Goal: Transaction & Acquisition: Book appointment/travel/reservation

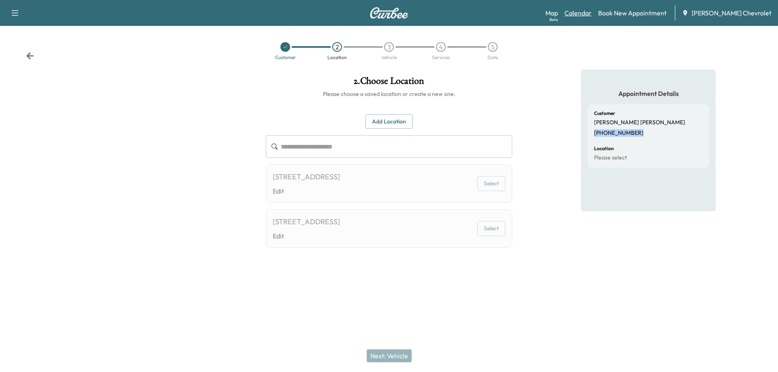
click at [592, 10] on link "Calendar" at bounding box center [577, 13] width 27 height 10
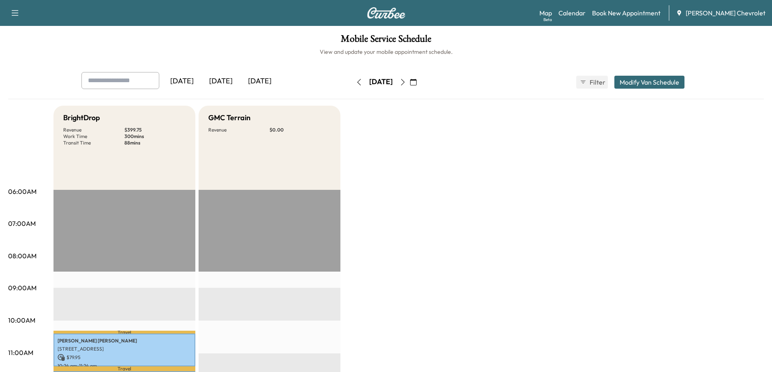
click at [410, 85] on button "button" at bounding box center [403, 82] width 14 height 13
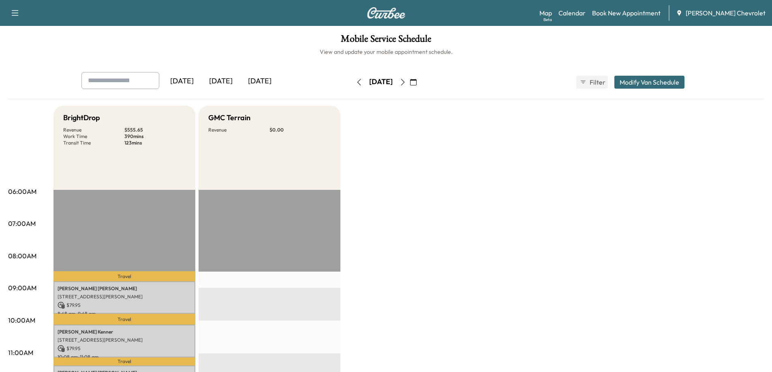
click at [410, 85] on button "button" at bounding box center [403, 82] width 14 height 13
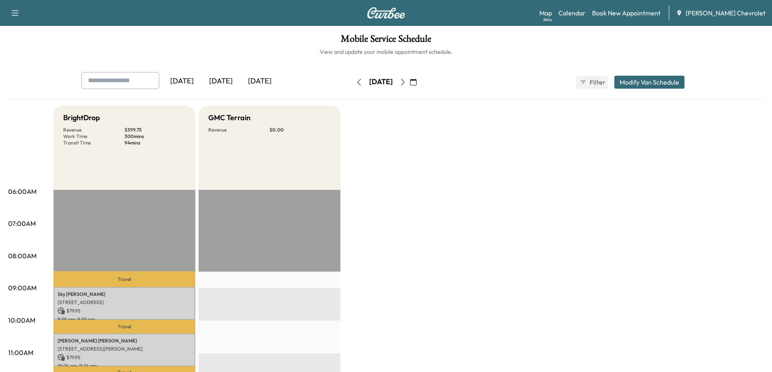
click at [352, 85] on button "button" at bounding box center [359, 82] width 14 height 13
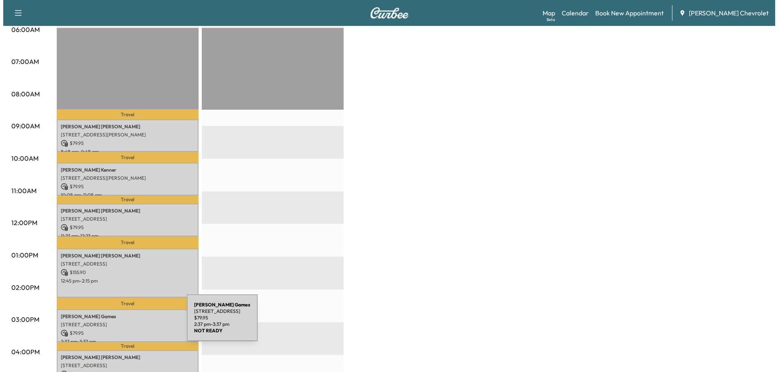
scroll to position [203, 0]
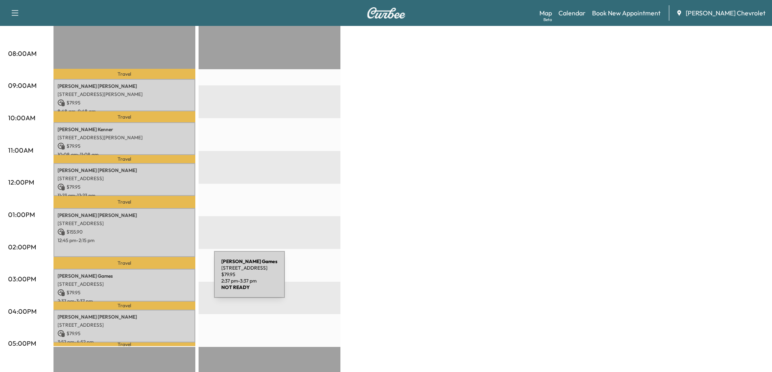
click at [153, 281] on p "566 Buttermilk Pike, Crescent Springs, KY 41017, USA" at bounding box center [125, 284] width 134 height 6
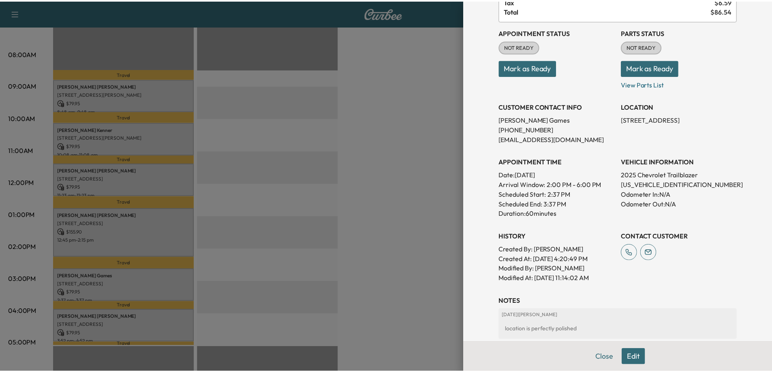
scroll to position [81, 0]
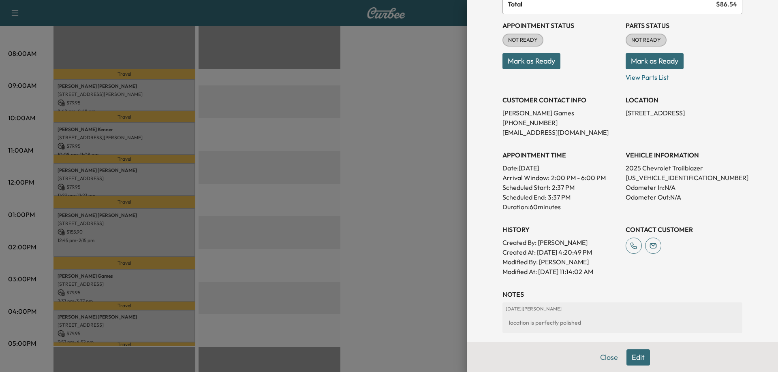
click at [370, 267] on div at bounding box center [389, 186] width 778 height 372
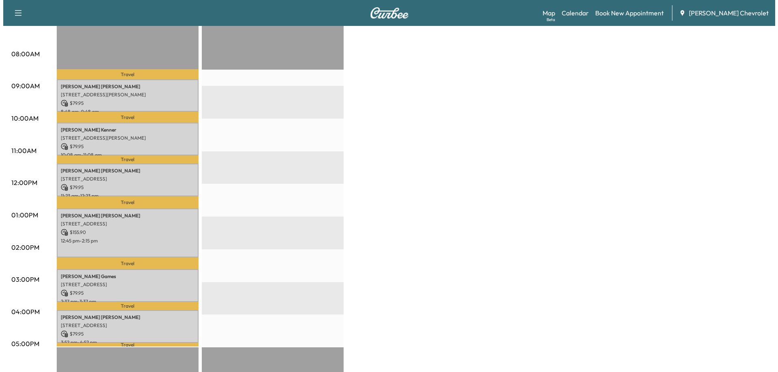
scroll to position [203, 0]
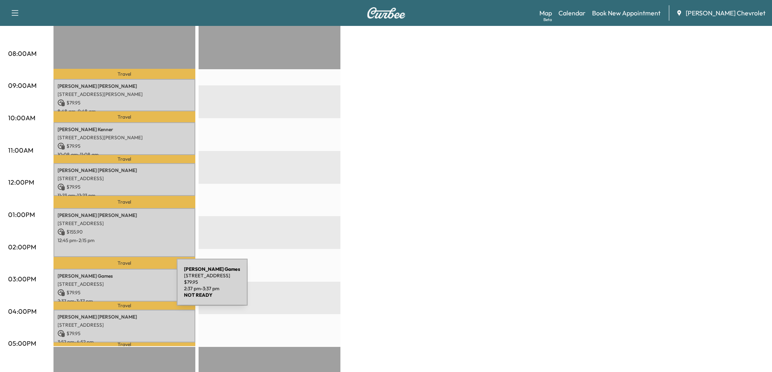
click at [116, 289] on p "$ 79.95" at bounding box center [125, 292] width 134 height 7
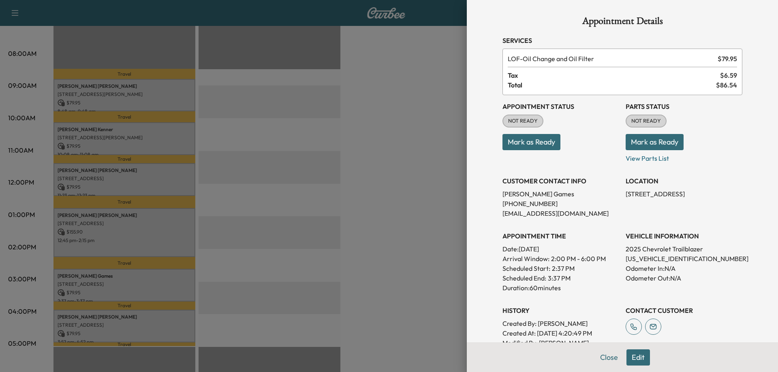
click at [207, 260] on div at bounding box center [389, 186] width 778 height 372
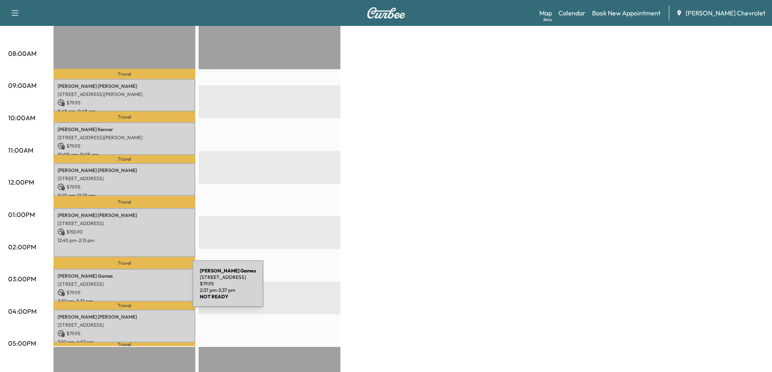
click at [132, 289] on p "$ 79.95" at bounding box center [125, 292] width 134 height 7
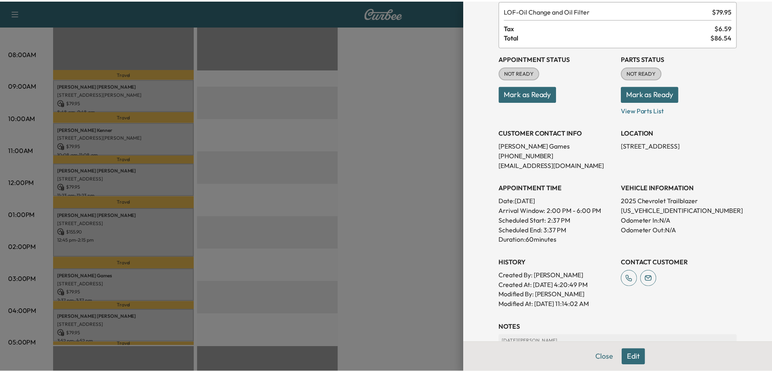
scroll to position [0, 0]
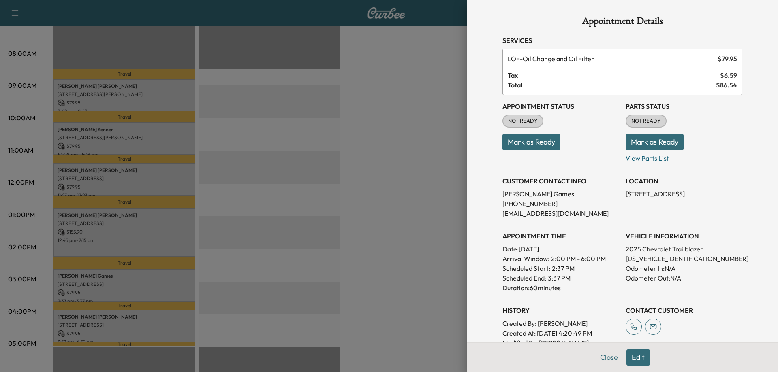
click at [380, 185] on div at bounding box center [389, 186] width 778 height 372
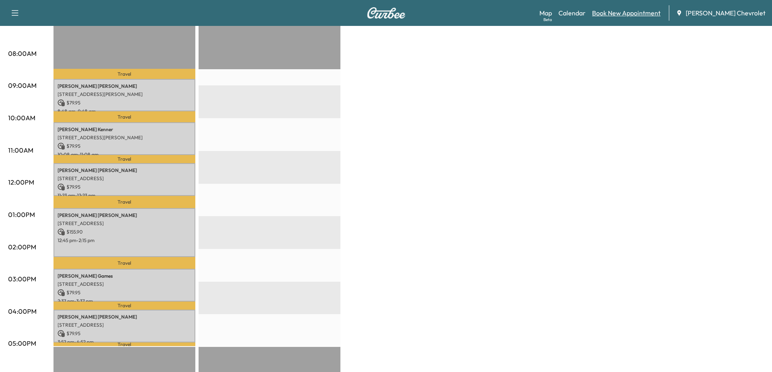
click at [651, 16] on link "Book New Appointment" at bounding box center [626, 13] width 68 height 10
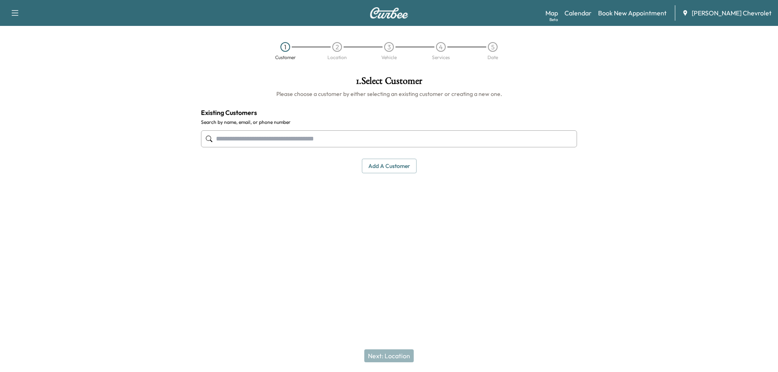
click at [383, 135] on input "text" at bounding box center [389, 138] width 376 height 17
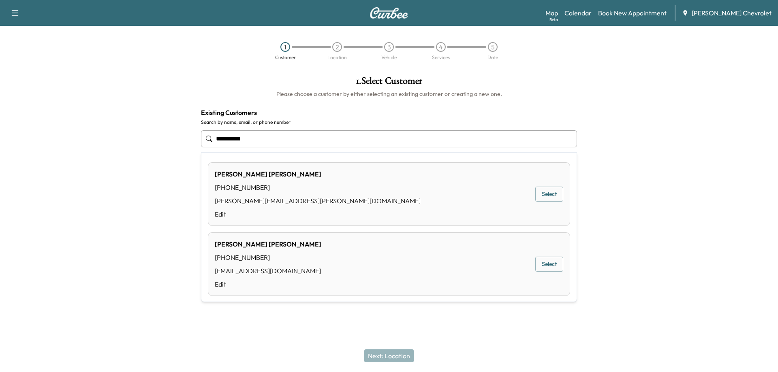
click at [549, 191] on button "Select" at bounding box center [549, 194] width 28 height 15
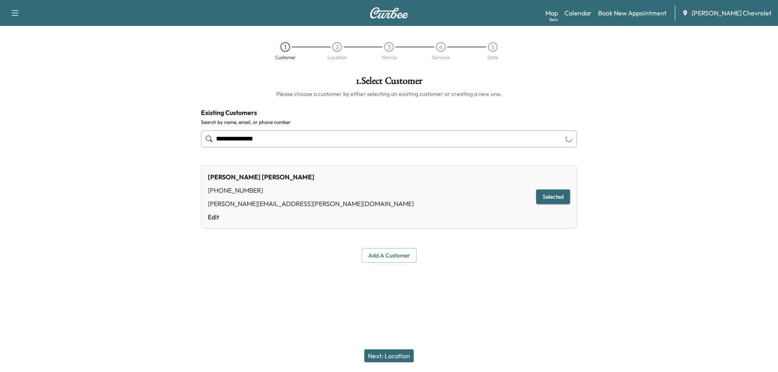
type input "**********"
click at [395, 357] on button "Next: Location" at bounding box center [388, 356] width 49 height 13
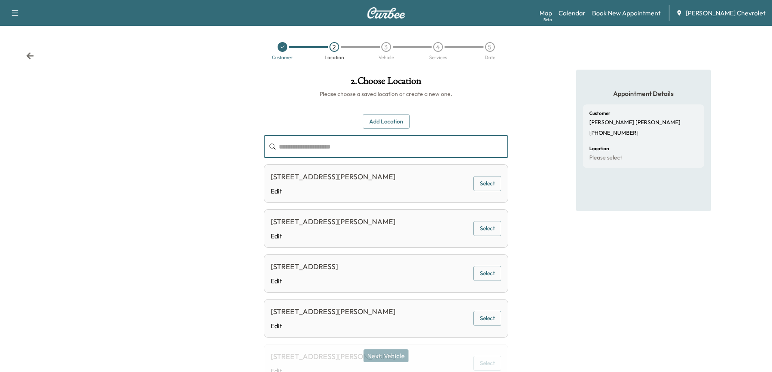
click at [377, 144] on input "text" at bounding box center [393, 146] width 229 height 23
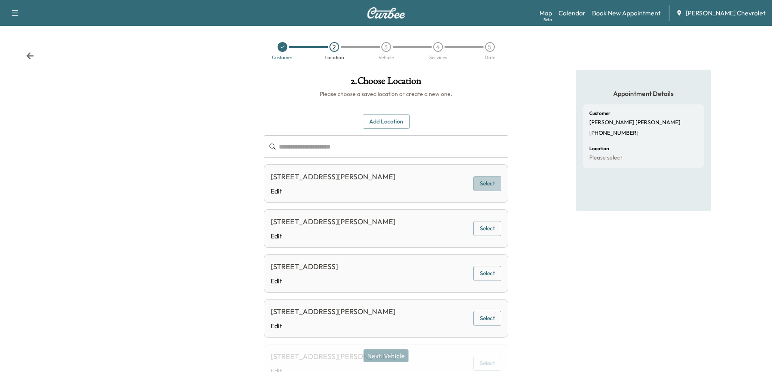
click at [482, 188] on button "Select" at bounding box center [487, 183] width 28 height 15
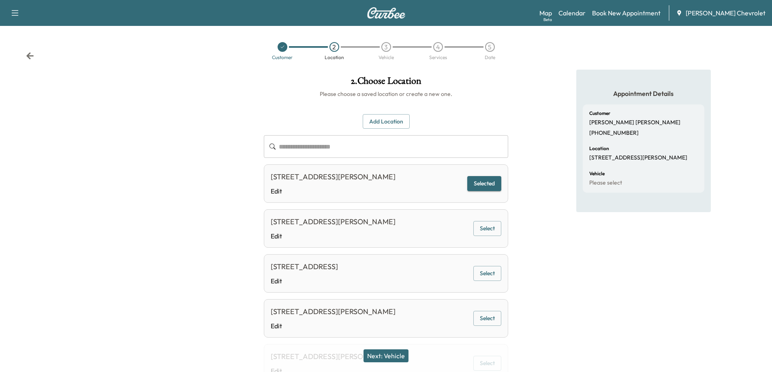
click at [408, 355] on button "Next: Vehicle" at bounding box center [385, 356] width 45 height 13
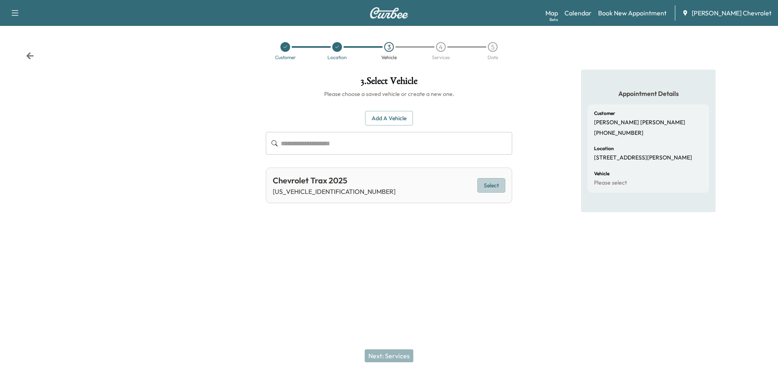
click at [484, 185] on button "Select" at bounding box center [491, 185] width 28 height 15
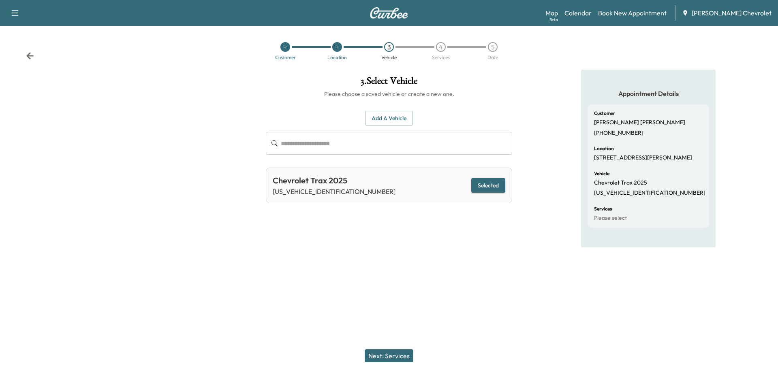
click at [390, 356] on button "Next: Services" at bounding box center [389, 356] width 49 height 13
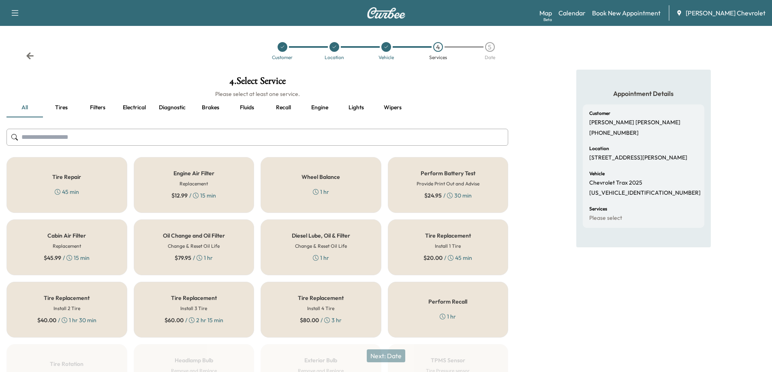
click at [221, 245] on div "Oil Change and Oil Filter Change & Reset Oil Life $ 79.95 / 1 hr" at bounding box center [194, 248] width 121 height 56
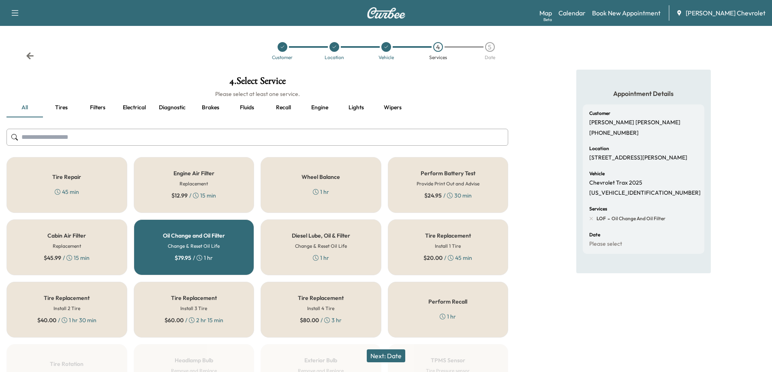
click at [385, 353] on button "Next: Date" at bounding box center [386, 356] width 38 height 13
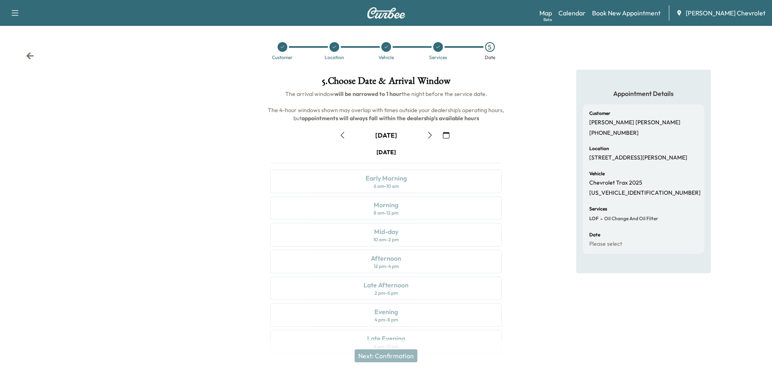
click at [429, 135] on icon "button" at bounding box center [430, 135] width 6 height 6
click at [420, 312] on div "Evening 4 pm - 8 pm" at bounding box center [385, 315] width 231 height 24
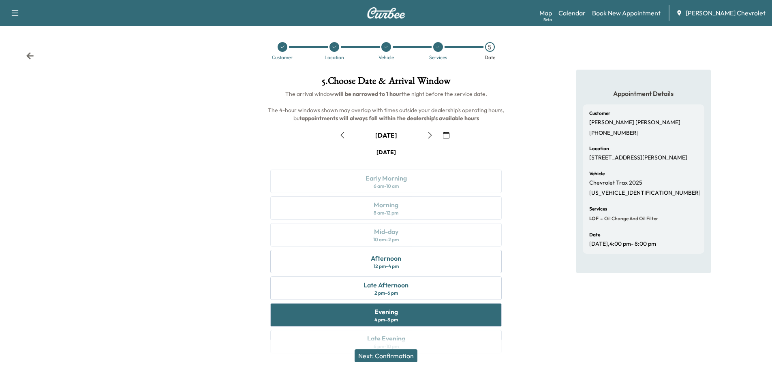
click at [392, 357] on button "Next: Confirmation" at bounding box center [386, 356] width 63 height 13
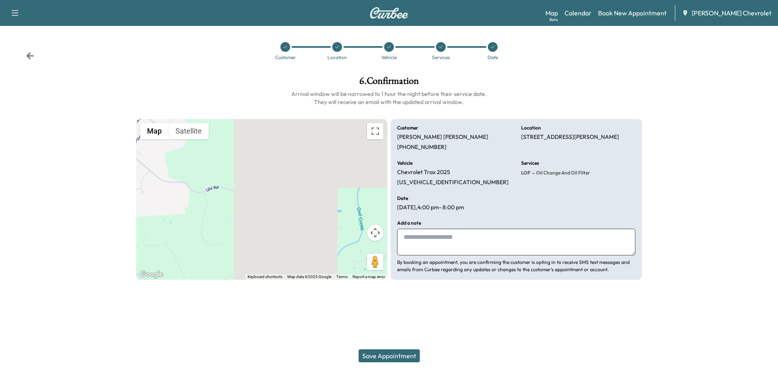
click at [400, 353] on button "Save Appointment" at bounding box center [389, 356] width 61 height 13
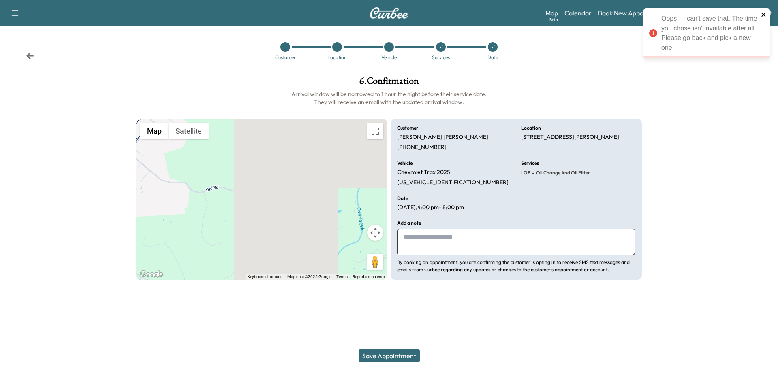
click at [762, 14] on icon "close" at bounding box center [764, 14] width 6 height 6
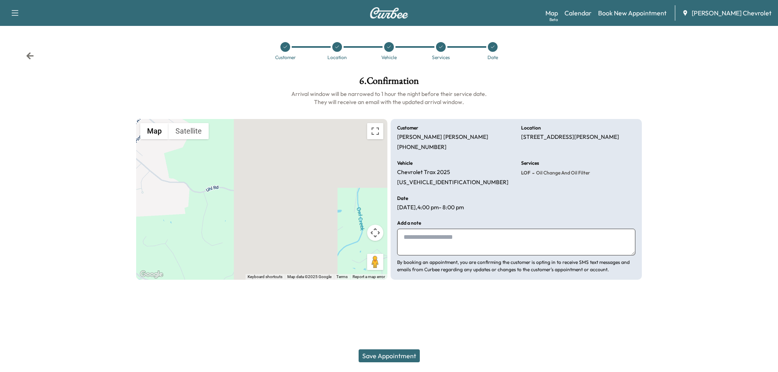
click at [34, 58] on icon at bounding box center [30, 56] width 8 height 8
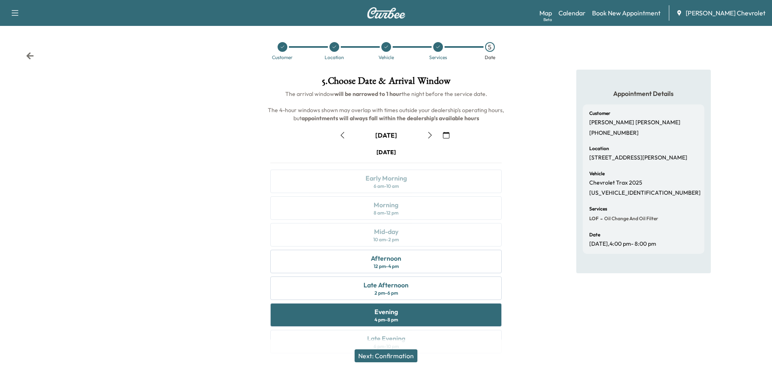
click at [278, 50] on div at bounding box center [282, 47] width 52 height 10
click at [283, 49] on icon at bounding box center [282, 47] width 5 height 5
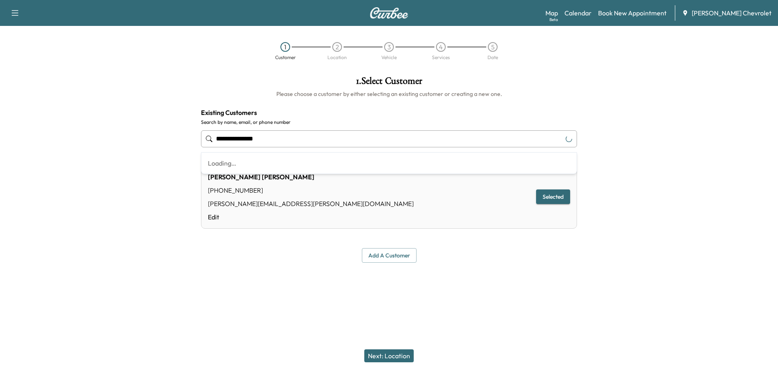
drag, startPoint x: 280, startPoint y: 139, endPoint x: 192, endPoint y: 145, distance: 88.5
click at [192, 145] on div "**********" at bounding box center [389, 170] width 778 height 200
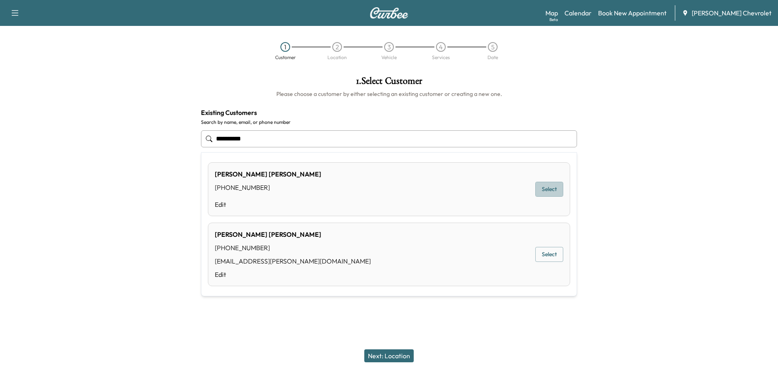
click at [547, 192] on button "Select" at bounding box center [549, 189] width 28 height 15
type input "**********"
type input "*****"
type input "******"
type input "**********"
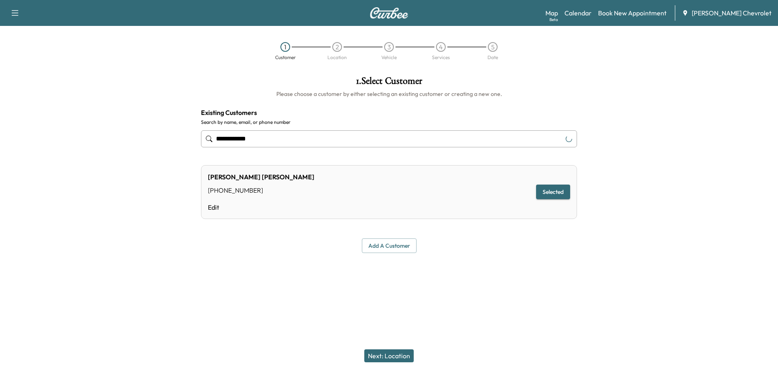
type input "**********"
click at [392, 356] on button "Next: Location" at bounding box center [388, 356] width 49 height 13
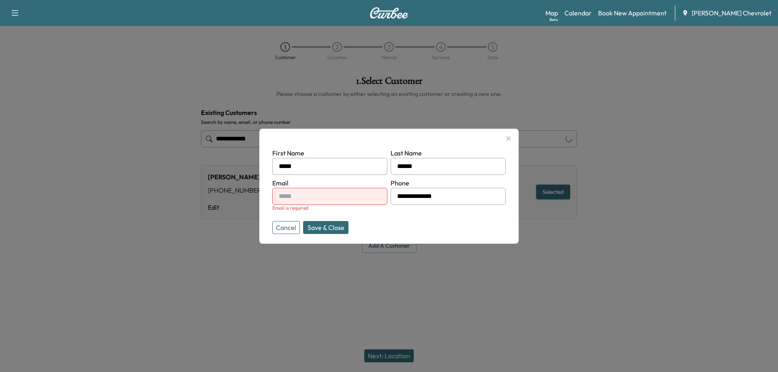
click at [306, 197] on input "text" at bounding box center [329, 196] width 115 height 17
type input "**********"
click at [335, 231] on button "Save & Close" at bounding box center [325, 227] width 45 height 13
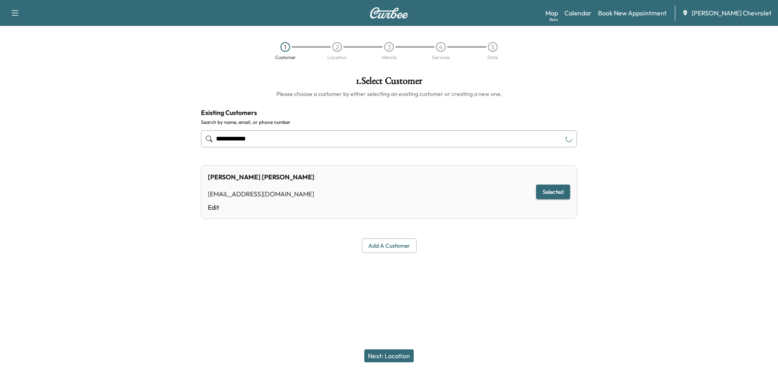
click at [386, 351] on button "Next: Location" at bounding box center [388, 356] width 49 height 13
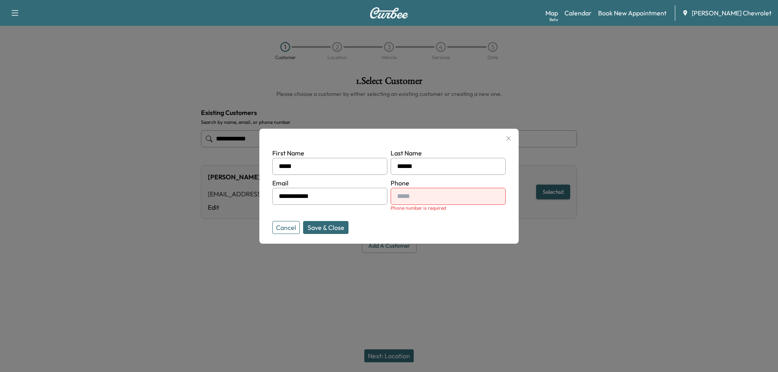
click at [455, 198] on input "text" at bounding box center [448, 196] width 115 height 17
type input "**********"
click at [329, 233] on button "Save & Close" at bounding box center [325, 227] width 45 height 13
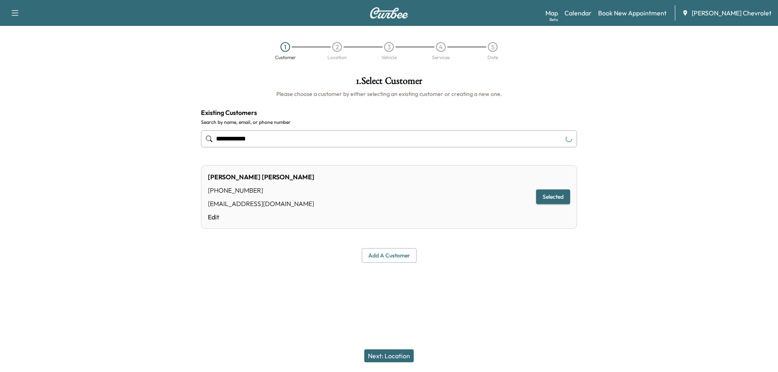
click at [405, 353] on button "Next: Location" at bounding box center [388, 356] width 49 height 13
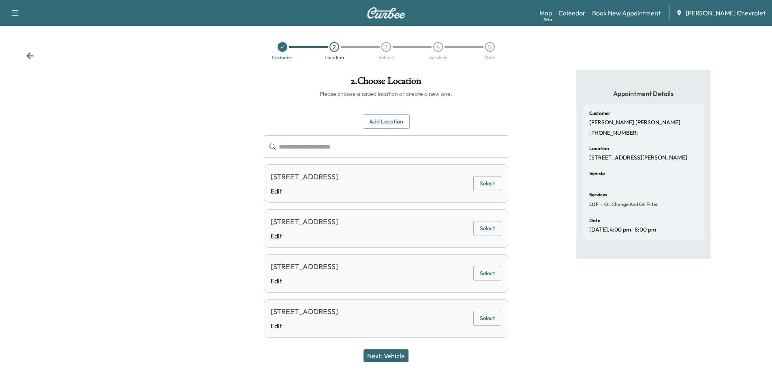
click at [381, 116] on button "Add Location" at bounding box center [386, 121] width 47 height 15
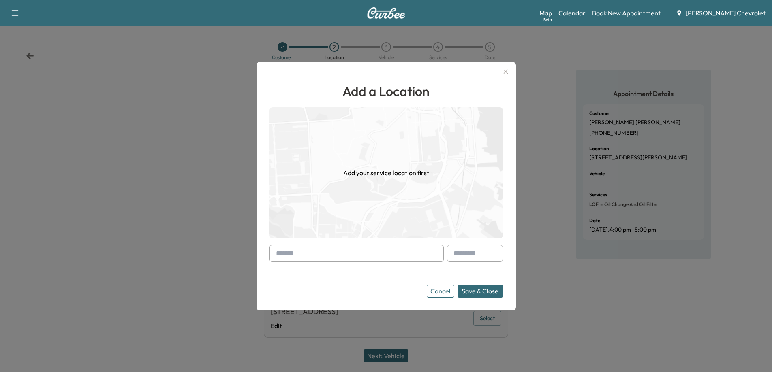
paste input "**********"
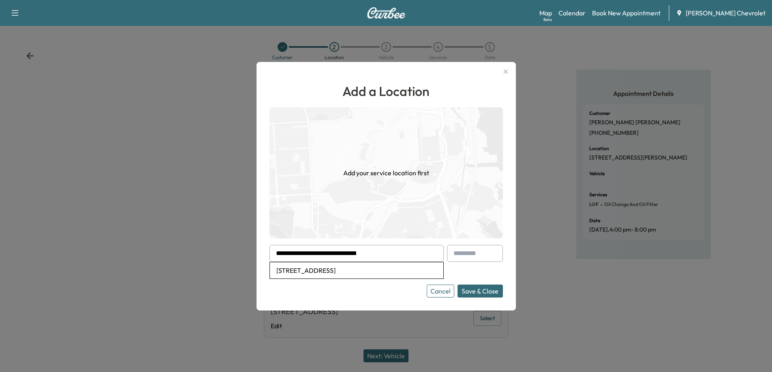
click at [407, 271] on li "961 Avondale Ave, Cincinnati, OH 45229, USA" at bounding box center [356, 271] width 173 height 16
type input "**********"
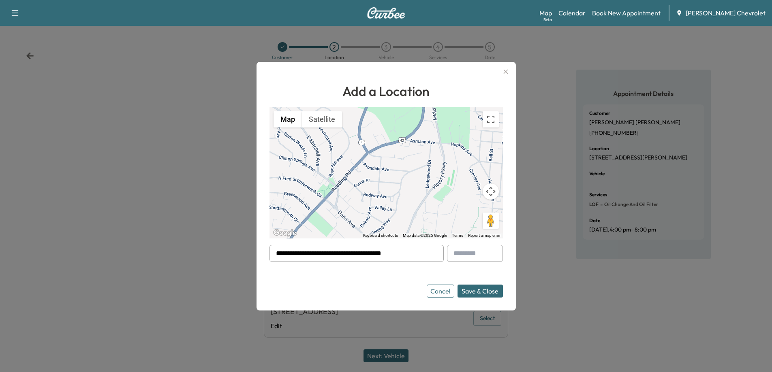
click at [481, 290] on button "Save & Close" at bounding box center [479, 291] width 45 height 13
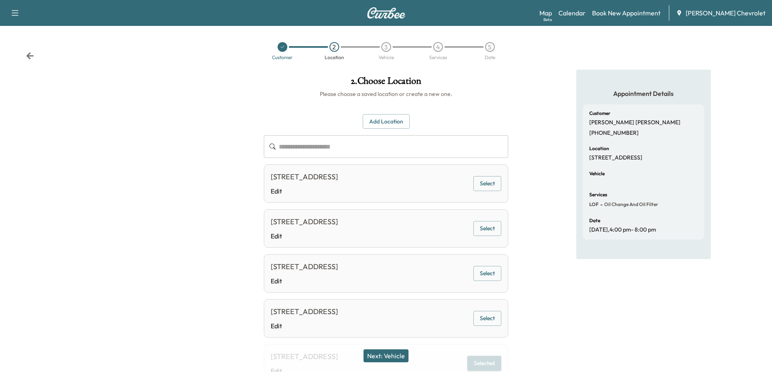
click at [404, 358] on button "Next: Vehicle" at bounding box center [385, 356] width 45 height 13
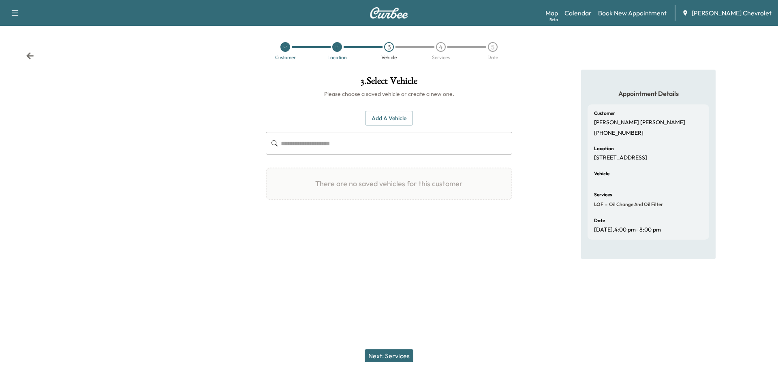
click at [380, 116] on button "Add a Vehicle" at bounding box center [389, 118] width 48 height 15
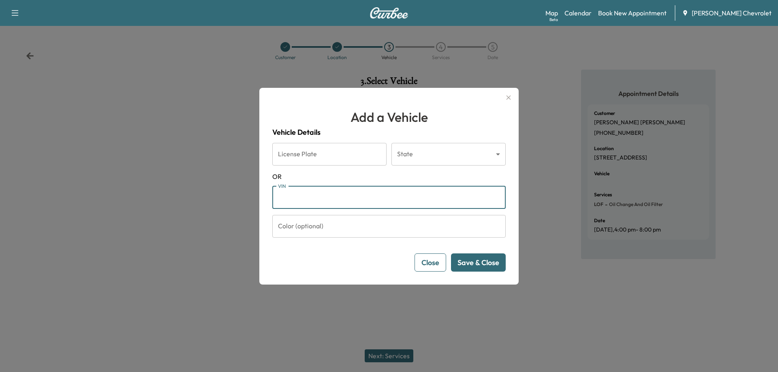
paste input "**********"
type input "**********"
click at [482, 261] on button "Save & Close" at bounding box center [478, 263] width 55 height 18
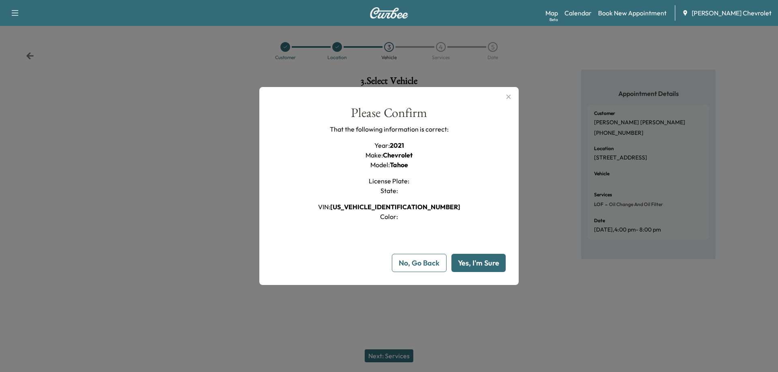
click at [481, 261] on button "Yes, I'm Sure" at bounding box center [478, 263] width 54 height 18
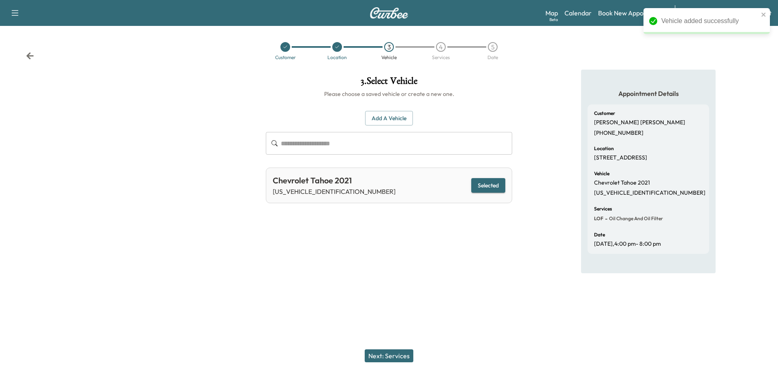
click at [397, 355] on button "Next: Services" at bounding box center [389, 356] width 49 height 13
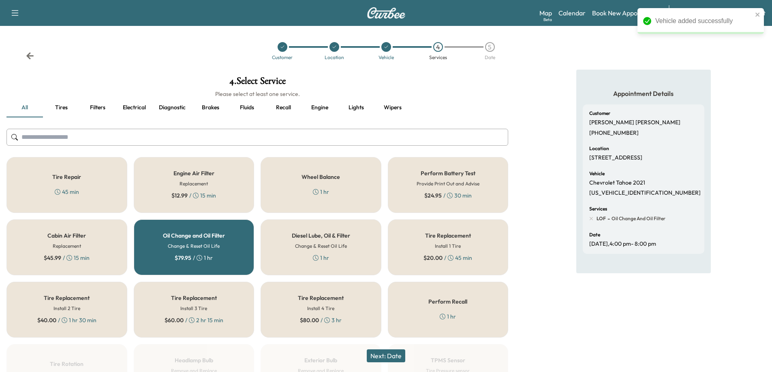
click at [398, 358] on button "Next: Date" at bounding box center [386, 356] width 38 height 13
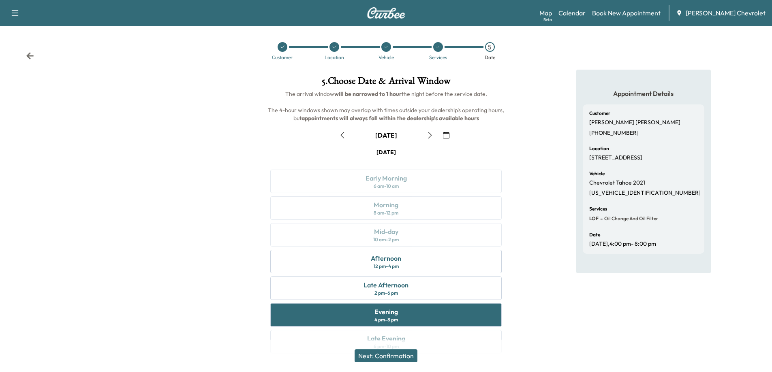
click at [427, 137] on icon "button" at bounding box center [430, 135] width 6 height 6
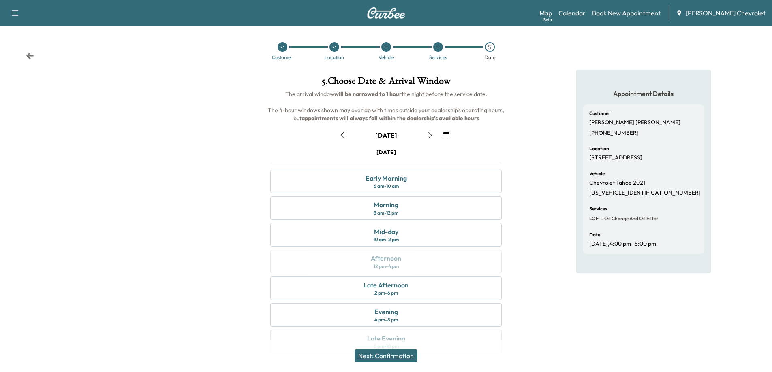
click at [428, 139] on button "button" at bounding box center [430, 135] width 14 height 13
click at [430, 139] on button "button" at bounding box center [430, 135] width 14 height 13
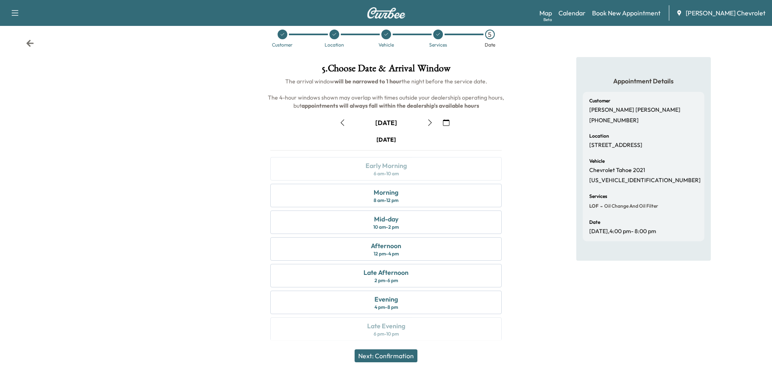
scroll to position [17, 0]
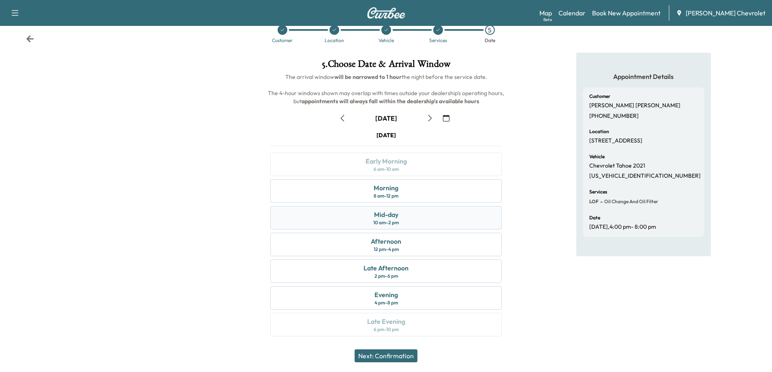
click at [381, 216] on div "Mid-day" at bounding box center [386, 215] width 24 height 10
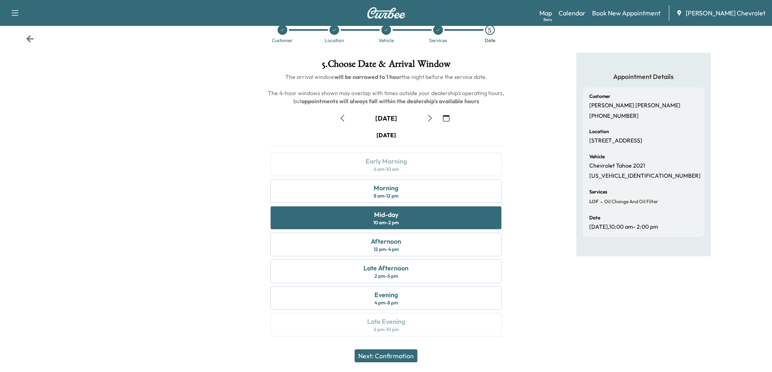
click at [398, 350] on button "Next: Confirmation" at bounding box center [386, 356] width 63 height 13
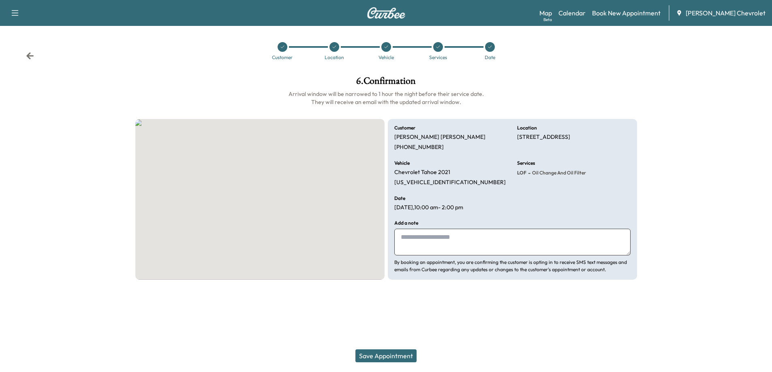
scroll to position [0, 0]
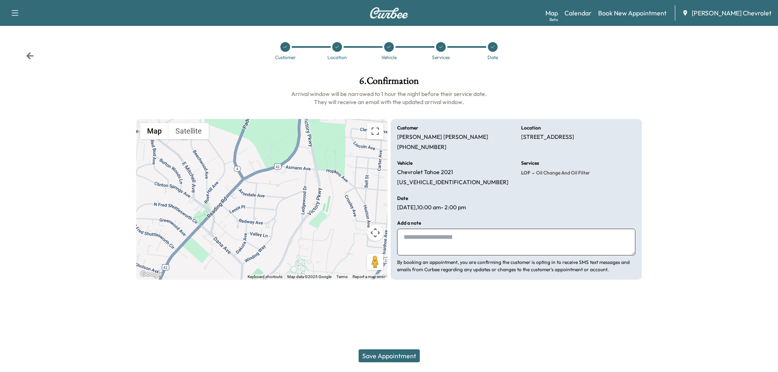
click at [385, 353] on button "Save Appointment" at bounding box center [389, 356] width 61 height 13
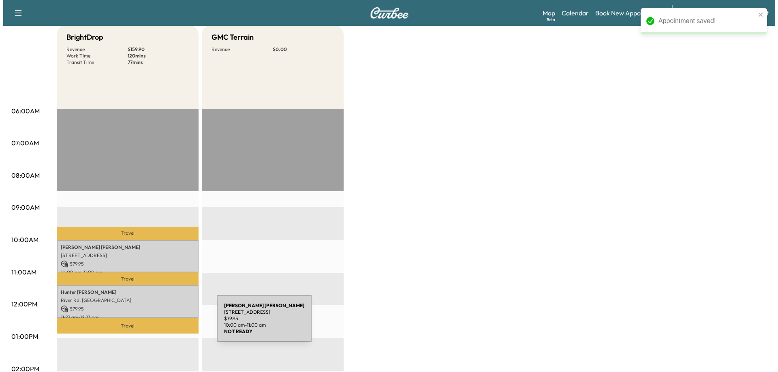
scroll to position [81, 0]
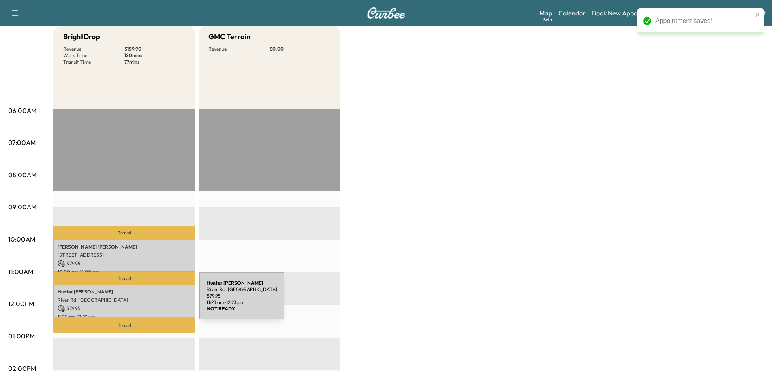
click at [139, 301] on p "River Rd, United States" at bounding box center [125, 300] width 134 height 6
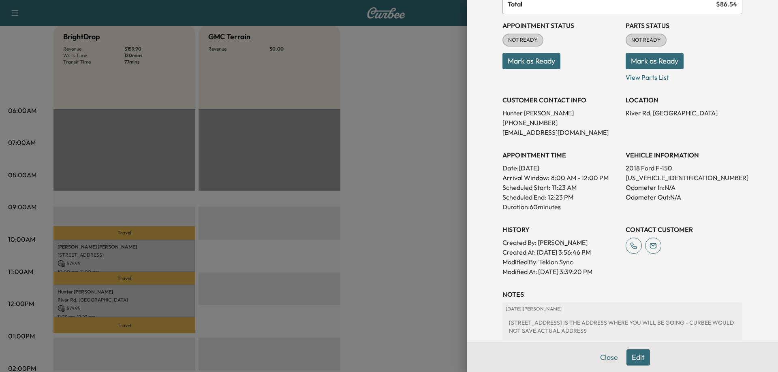
click at [338, 269] on div at bounding box center [389, 186] width 778 height 372
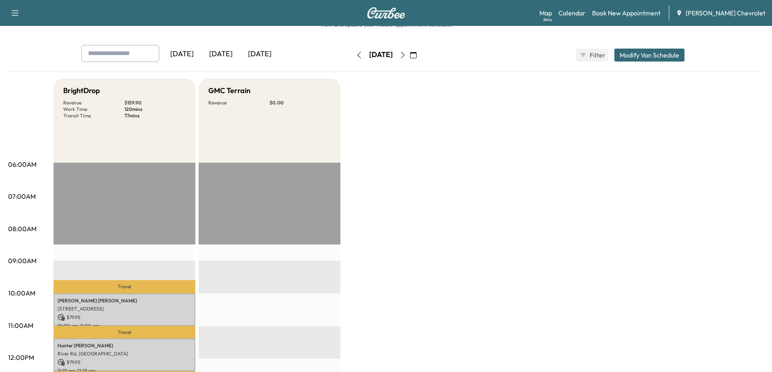
scroll to position [41, 0]
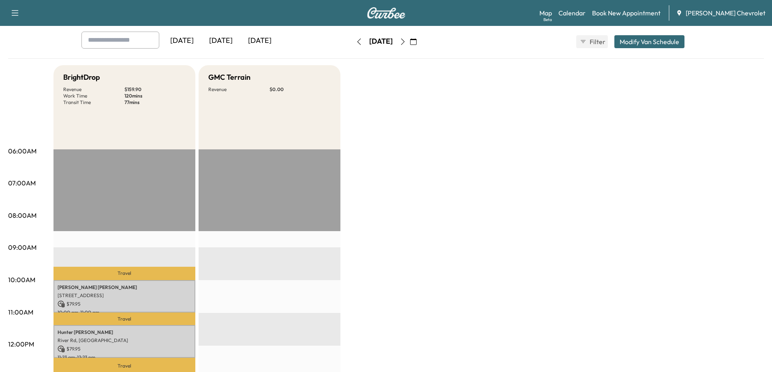
click at [352, 45] on button "button" at bounding box center [359, 41] width 14 height 13
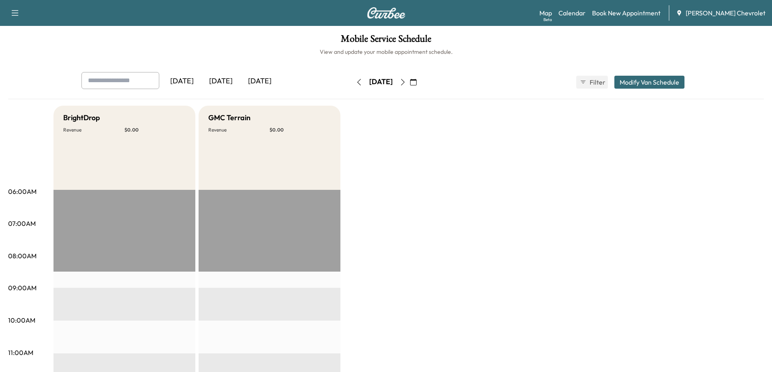
click at [223, 80] on div "[DATE]" at bounding box center [220, 81] width 39 height 19
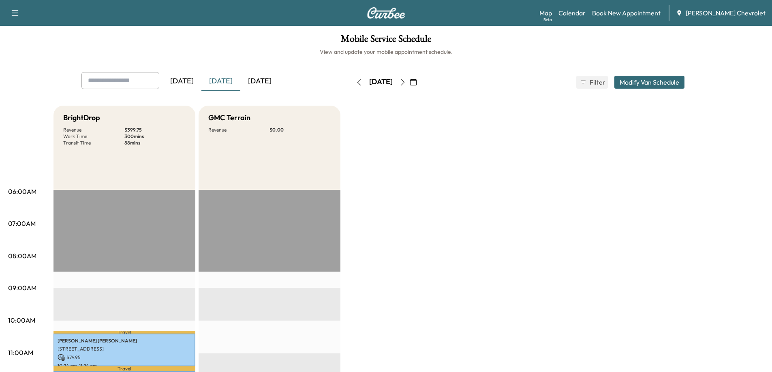
click at [406, 84] on icon "button" at bounding box center [403, 82] width 6 height 6
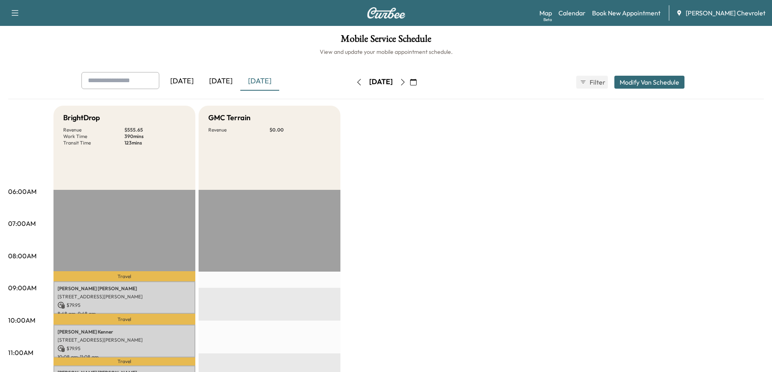
click at [406, 81] on icon "button" at bounding box center [403, 82] width 6 height 6
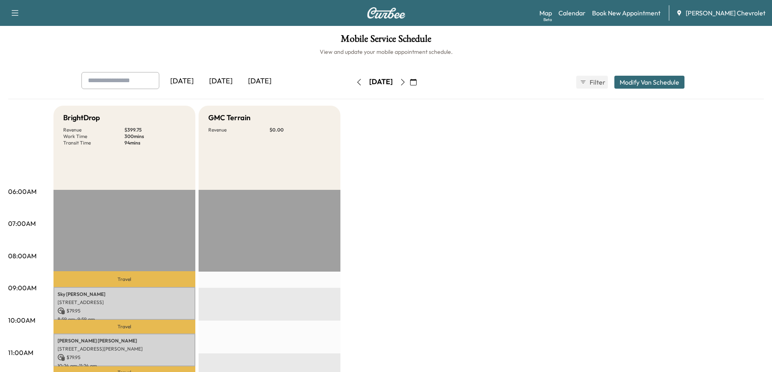
click at [410, 85] on button "button" at bounding box center [403, 82] width 14 height 13
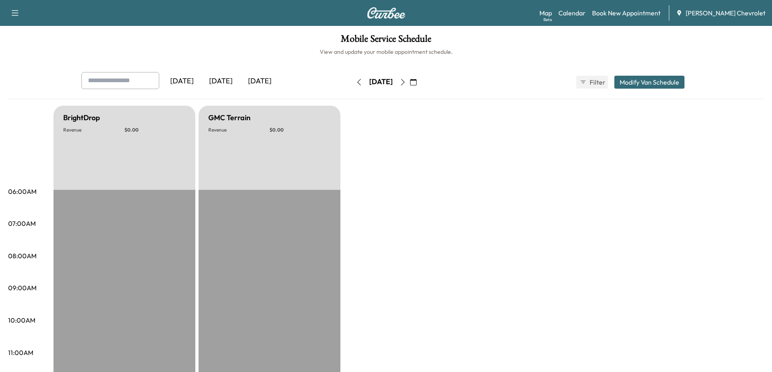
click at [217, 77] on div "[DATE]" at bounding box center [220, 81] width 39 height 19
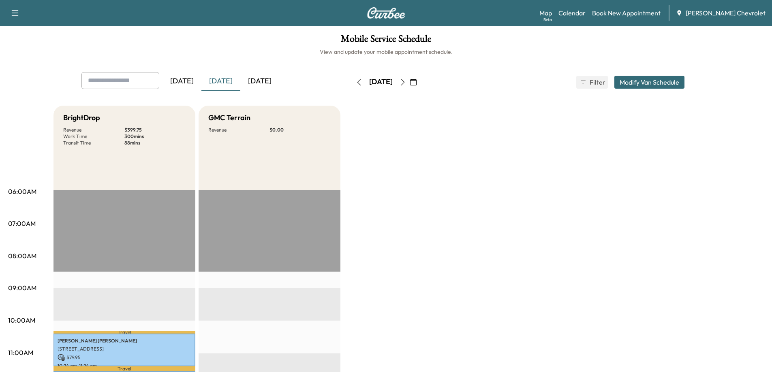
click at [656, 13] on link "Book New Appointment" at bounding box center [626, 13] width 68 height 10
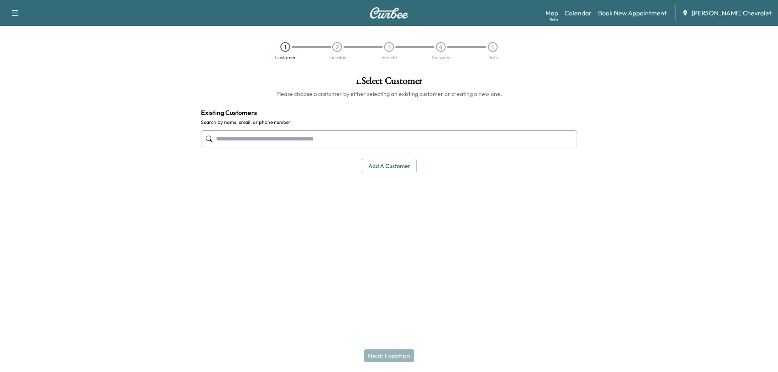
click at [402, 129] on div at bounding box center [389, 139] width 376 height 27
click at [395, 139] on input "text" at bounding box center [389, 138] width 376 height 17
click at [413, 145] on input "text" at bounding box center [389, 138] width 376 height 17
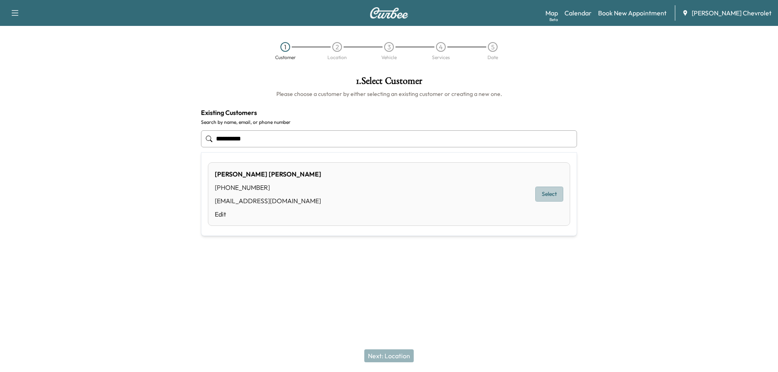
click at [556, 199] on button "Select" at bounding box center [549, 194] width 28 height 15
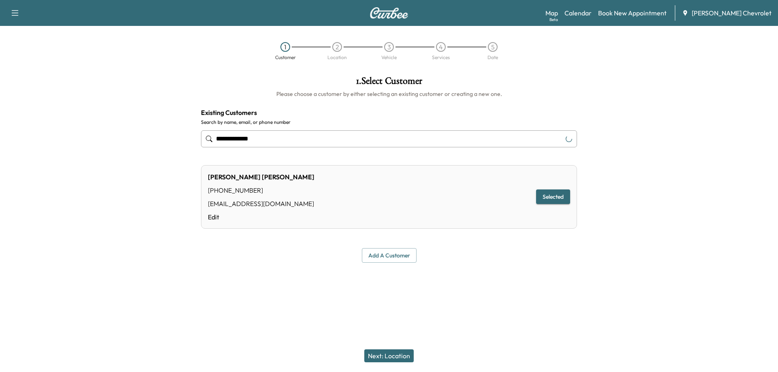
type input "**********"
click at [389, 355] on button "Next: Location" at bounding box center [388, 356] width 49 height 13
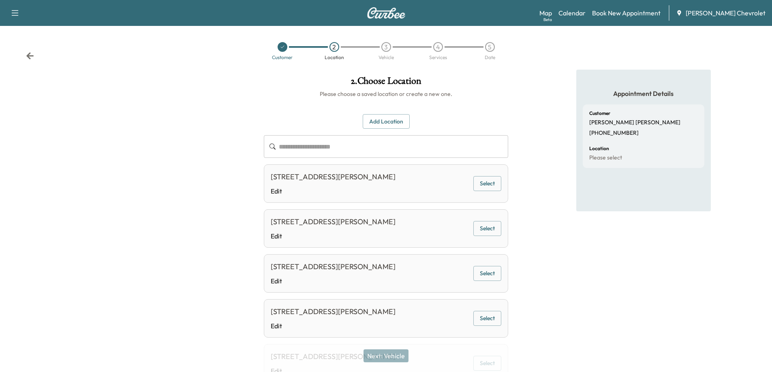
click at [490, 183] on button "Select" at bounding box center [487, 183] width 28 height 15
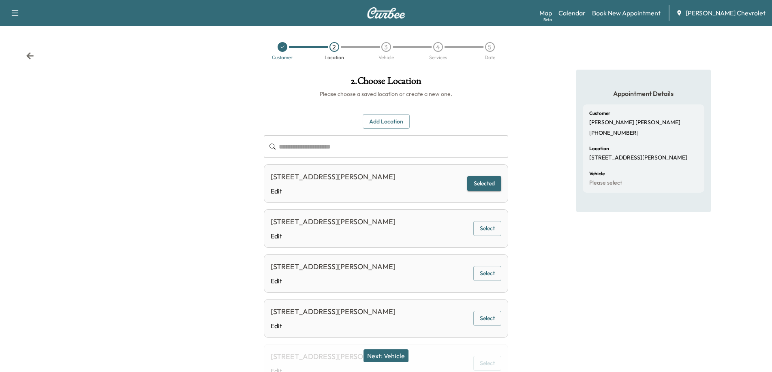
click at [389, 354] on button "Next: Vehicle" at bounding box center [385, 356] width 45 height 13
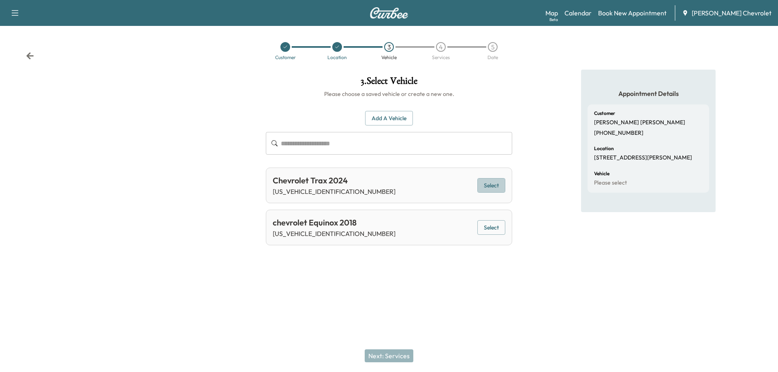
click at [501, 189] on button "Select" at bounding box center [491, 185] width 28 height 15
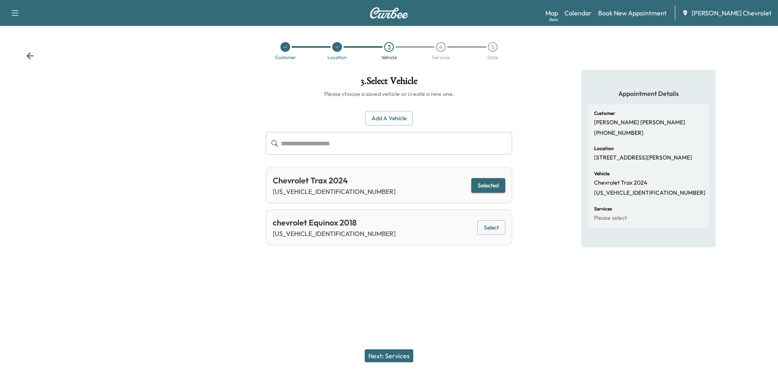
click at [389, 355] on button "Next: Services" at bounding box center [389, 356] width 49 height 13
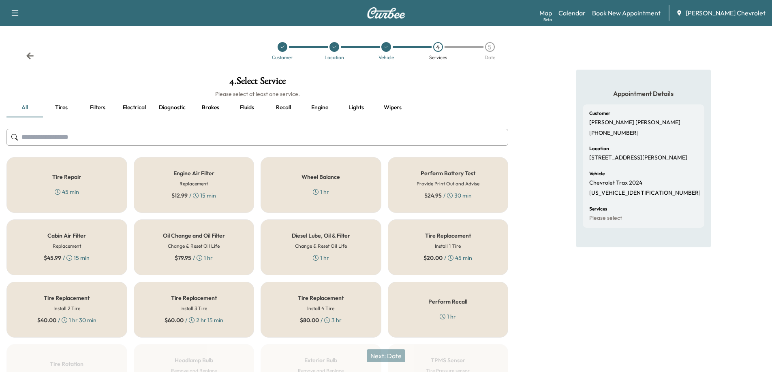
click at [150, 238] on div "Oil Change and Oil Filter Change & Reset Oil Life $ 79.95 / 1 hr" at bounding box center [194, 248] width 121 height 56
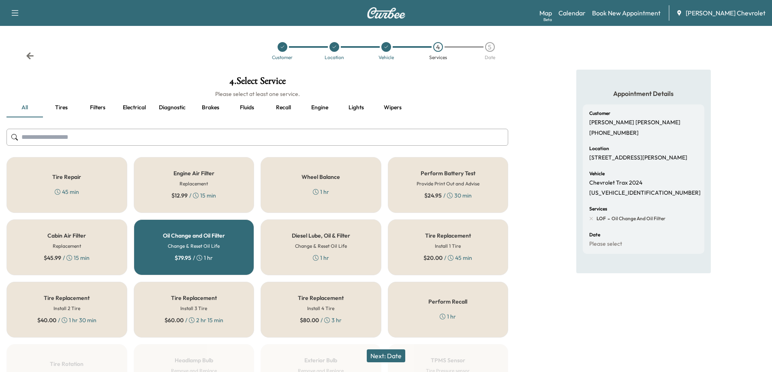
click at [386, 353] on button "Next: Date" at bounding box center [386, 356] width 38 height 13
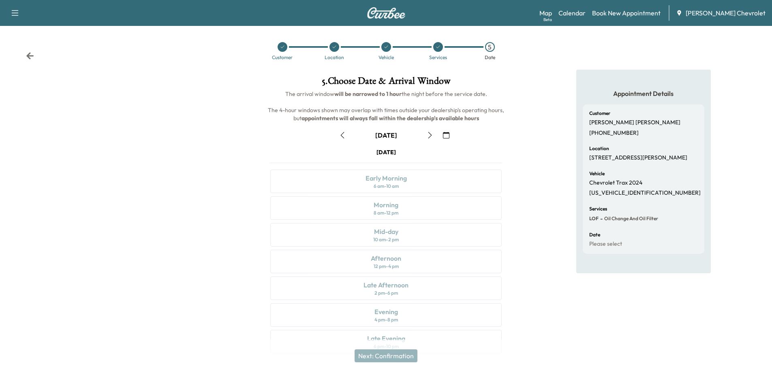
scroll to position [17, 0]
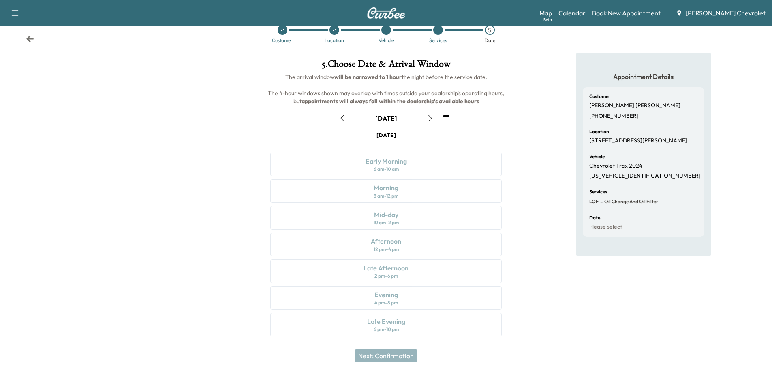
click at [432, 118] on icon "button" at bounding box center [430, 118] width 6 height 6
click at [407, 276] on div "Late Afternoon 2 pm - 6 pm" at bounding box center [385, 272] width 231 height 24
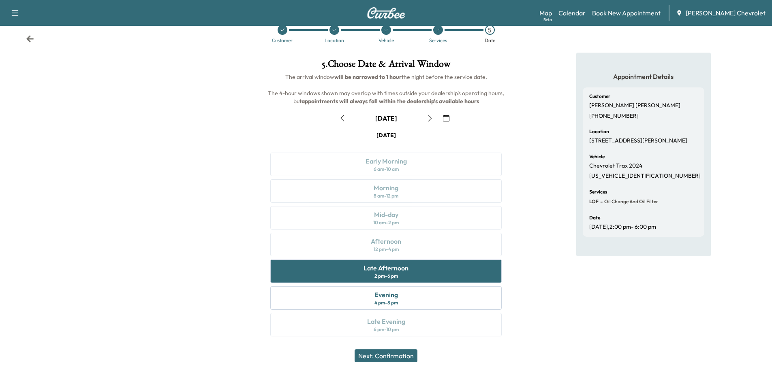
click at [388, 351] on button "Next: Confirmation" at bounding box center [386, 356] width 63 height 13
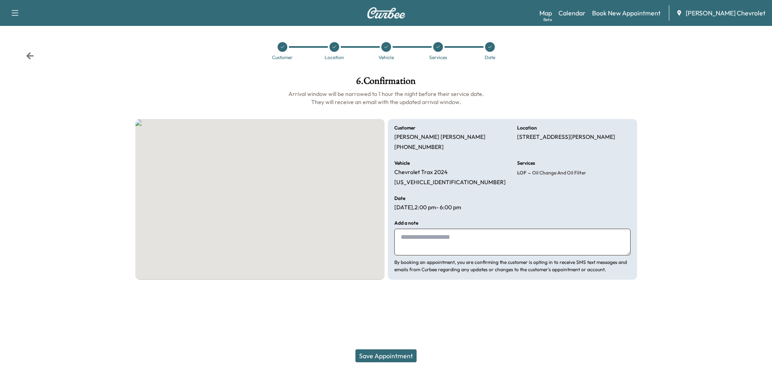
scroll to position [0, 0]
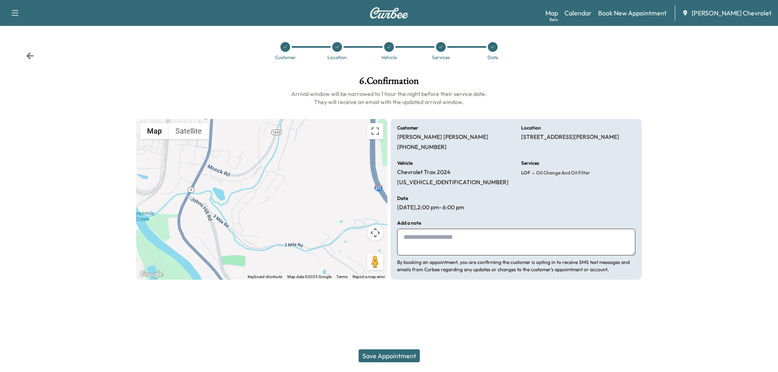
click at [382, 357] on button "Save Appointment" at bounding box center [389, 356] width 61 height 13
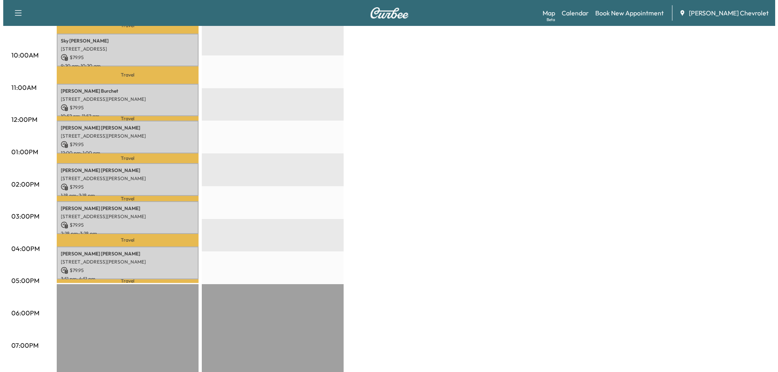
scroll to position [284, 0]
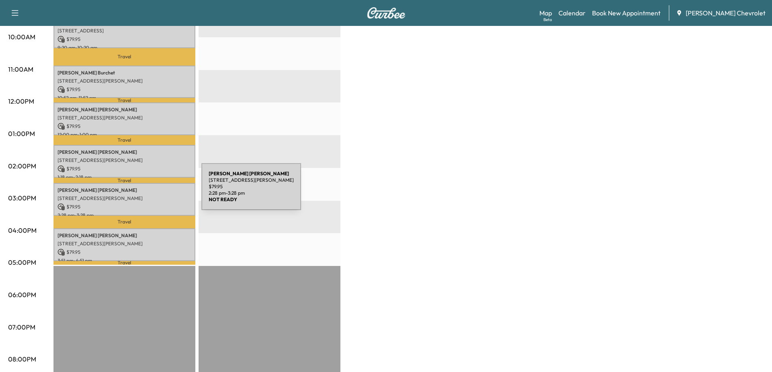
click at [141, 192] on div "Holly Barrett 350 Timber Ridge Dr, 10, Wilder, KY 41071, US $ 79.95 2:28 pm - 3…" at bounding box center [124, 199] width 142 height 33
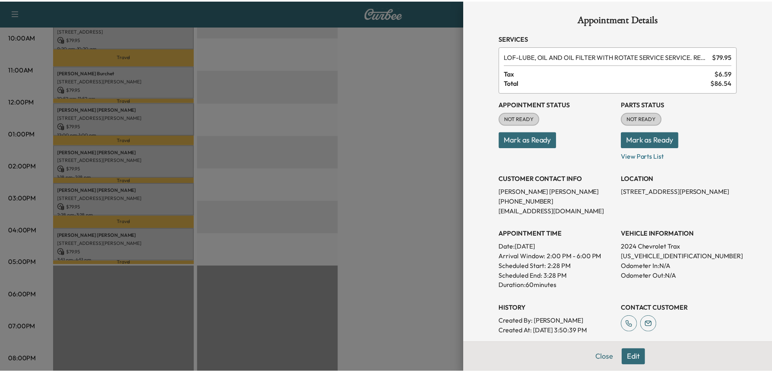
scroll to position [0, 0]
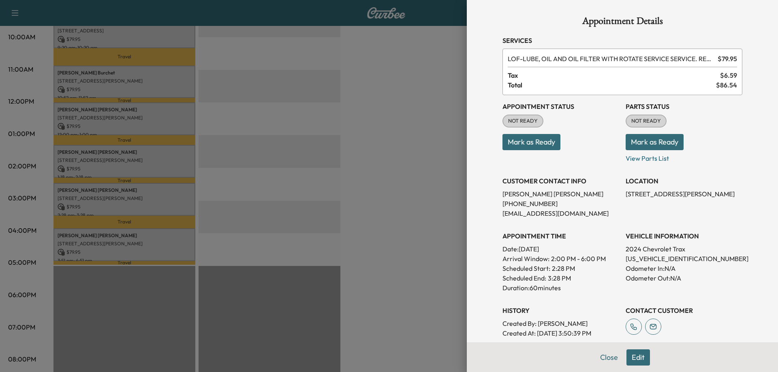
click at [173, 321] on div at bounding box center [389, 186] width 778 height 372
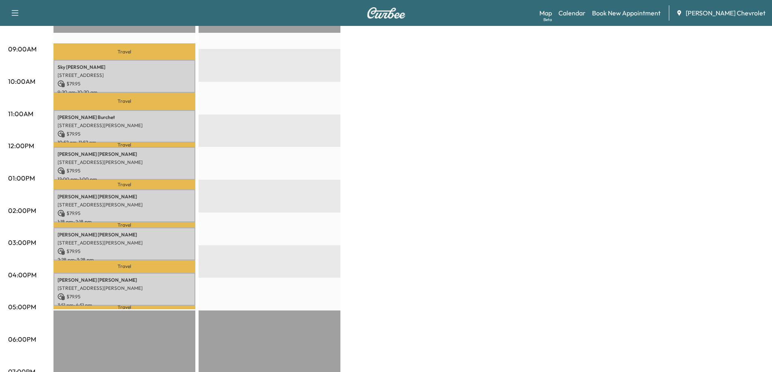
scroll to position [122, 0]
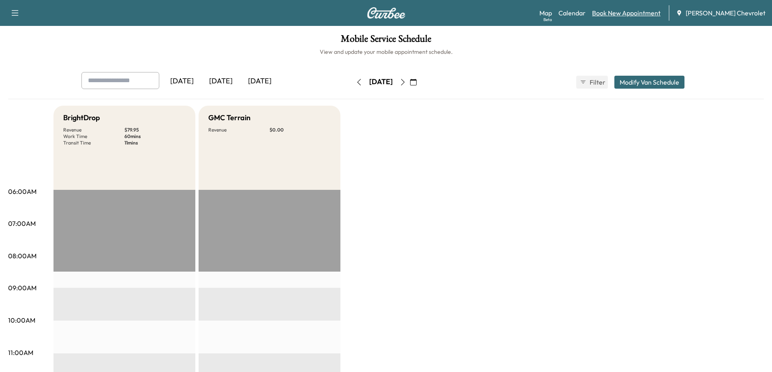
click at [638, 11] on link "Book New Appointment" at bounding box center [626, 13] width 68 height 10
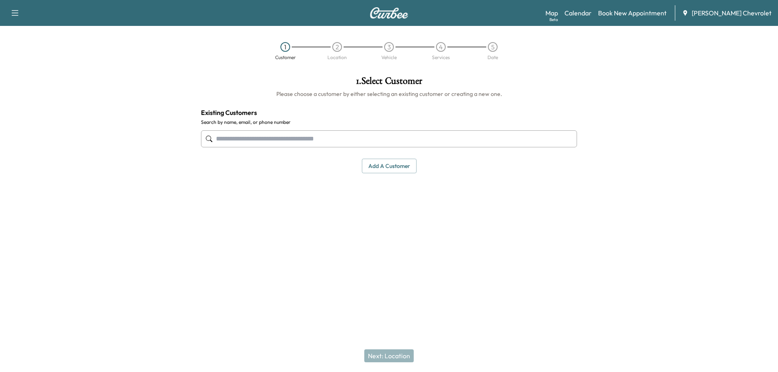
click at [406, 137] on input "text" at bounding box center [389, 138] width 376 height 17
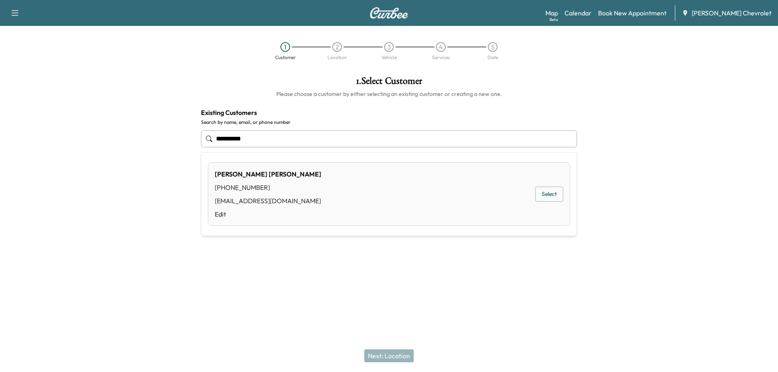
type input "**********"
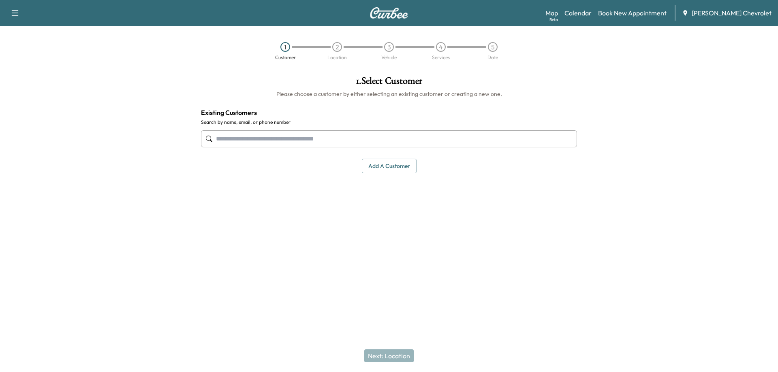
click at [341, 135] on input "text" at bounding box center [389, 138] width 376 height 17
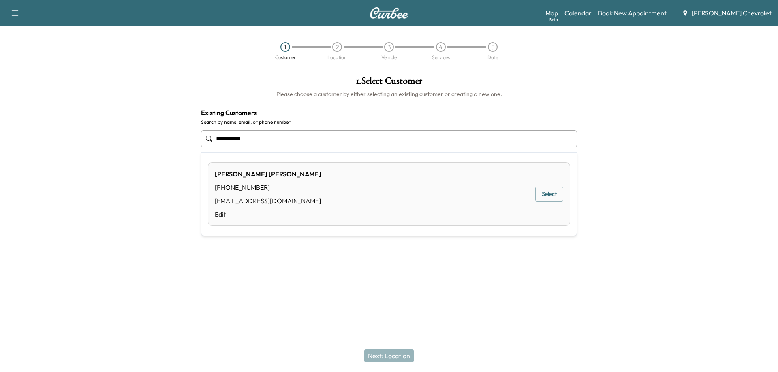
click at [545, 197] on button "Select" at bounding box center [549, 194] width 28 height 15
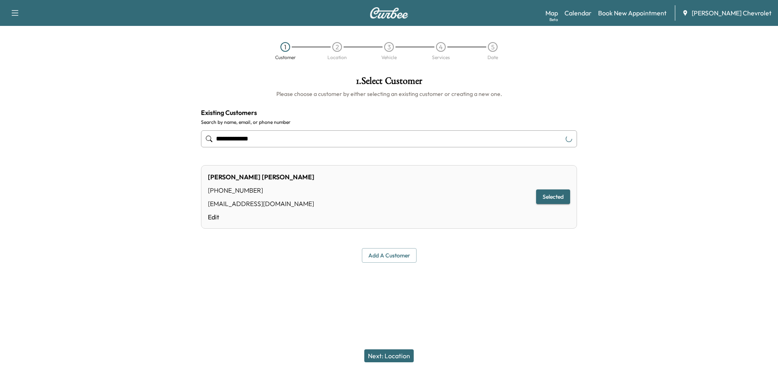
type input "**********"
click at [386, 354] on button "Next: Location" at bounding box center [388, 356] width 49 height 13
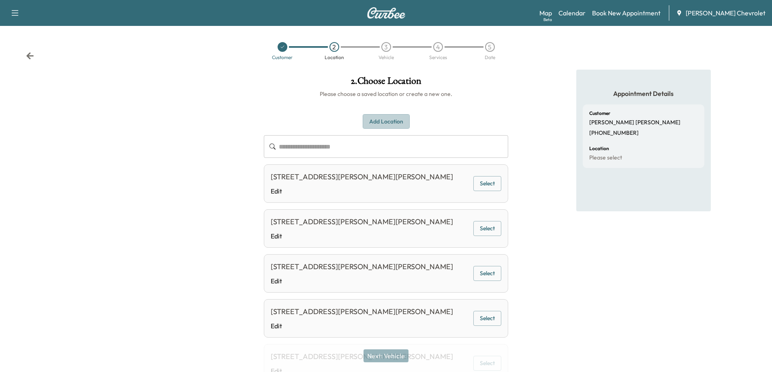
click at [388, 120] on button "Add Location" at bounding box center [386, 121] width 47 height 15
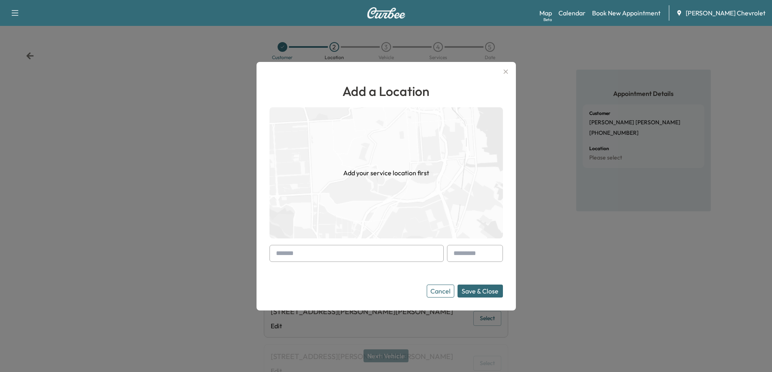
paste input "**********"
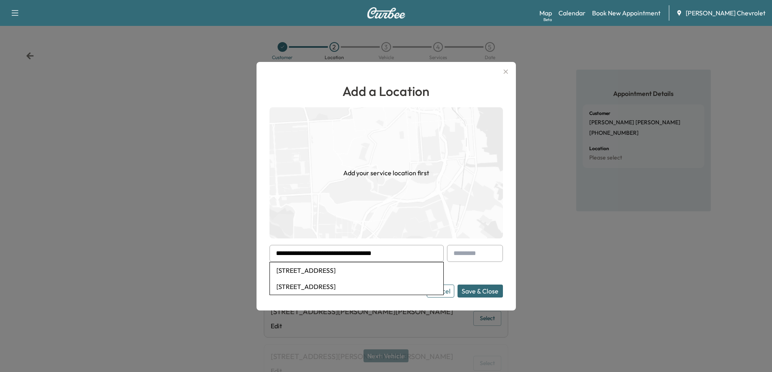
click at [385, 270] on li "[STREET_ADDRESS]" at bounding box center [356, 271] width 173 height 16
type input "**********"
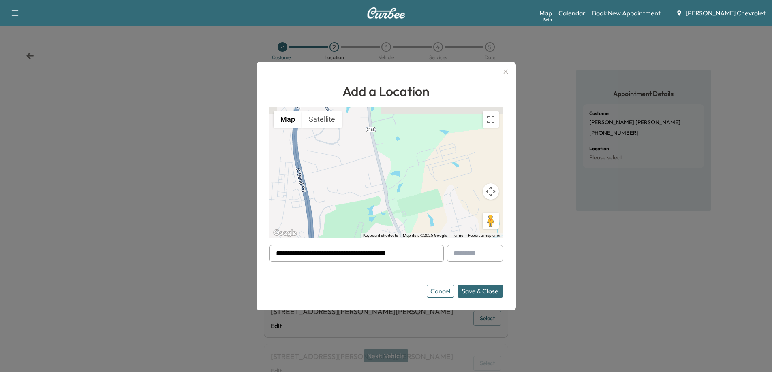
click at [470, 291] on button "Save & Close" at bounding box center [479, 291] width 45 height 13
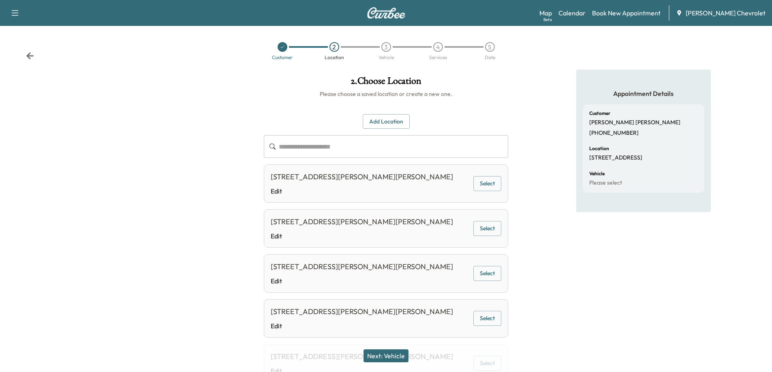
click at [403, 354] on button "Next: Vehicle" at bounding box center [385, 356] width 45 height 13
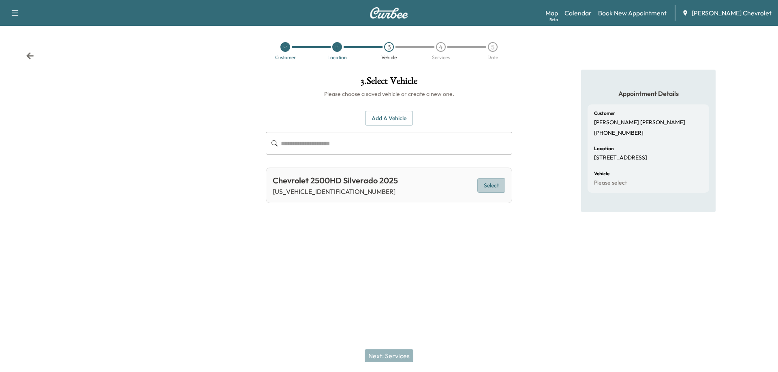
click at [486, 188] on button "Select" at bounding box center [491, 185] width 28 height 15
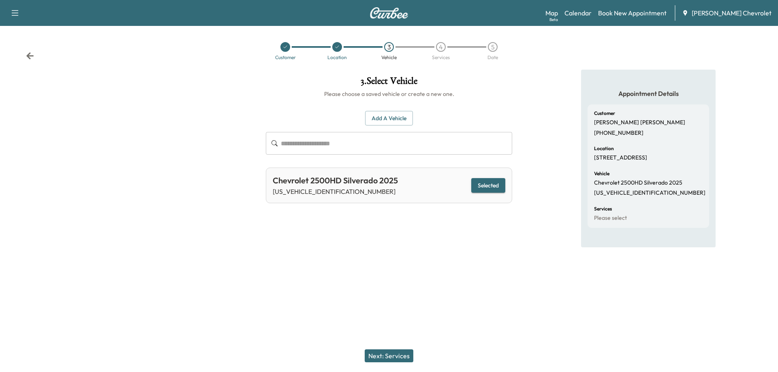
click at [395, 356] on button "Next: Services" at bounding box center [389, 356] width 49 height 13
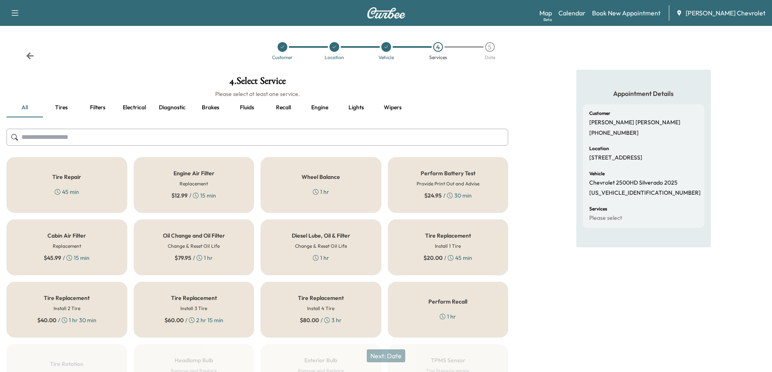
click at [176, 246] on h6 "Change & Reset Oil Life" at bounding box center [194, 246] width 52 height 7
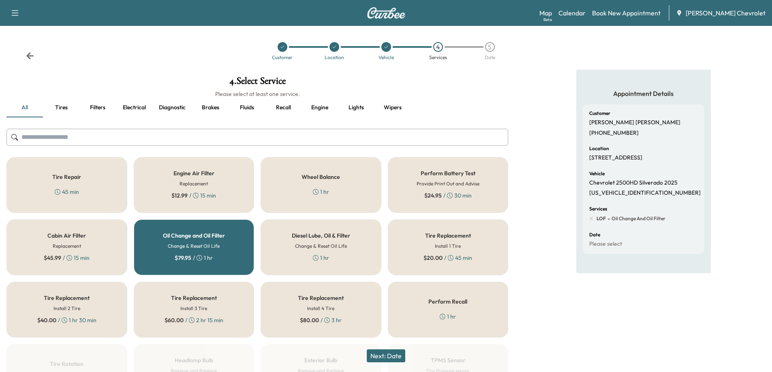
click at [388, 352] on button "Next: Date" at bounding box center [386, 356] width 38 height 13
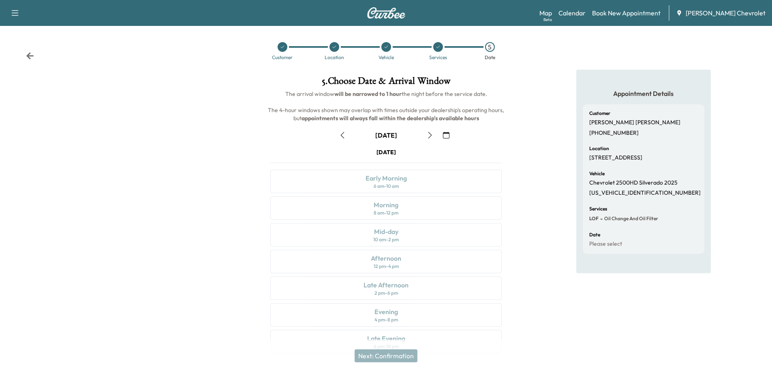
click at [426, 138] on button "button" at bounding box center [430, 135] width 14 height 13
click at [427, 138] on icon "button" at bounding box center [430, 135] width 6 height 6
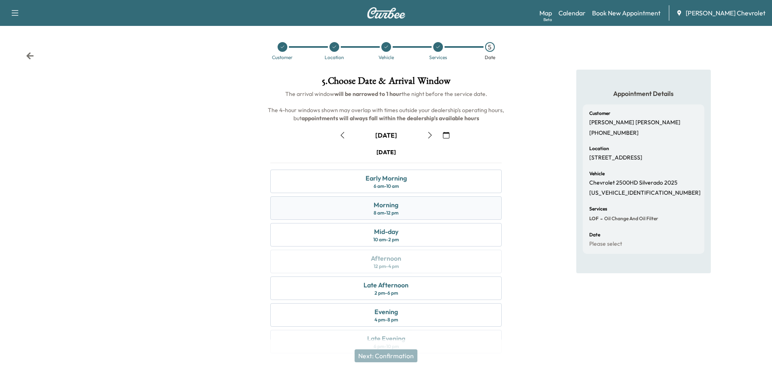
click at [421, 214] on div "Morning 8 am - 12 pm" at bounding box center [385, 209] width 231 height 24
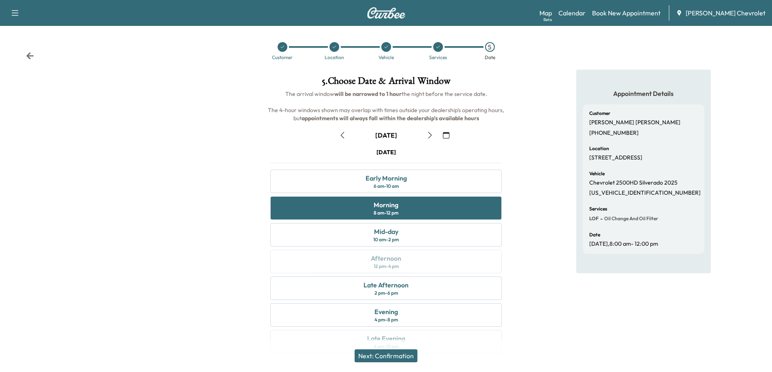
click at [408, 357] on button "Next: Confirmation" at bounding box center [386, 356] width 63 height 13
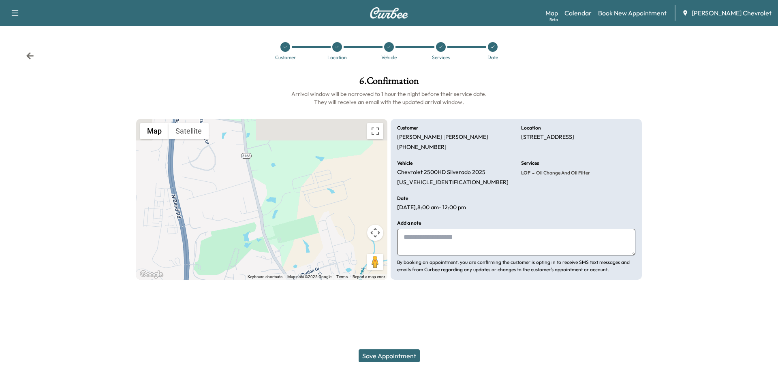
click at [408, 357] on button "Save Appointment" at bounding box center [389, 356] width 61 height 13
click at [408, 357] on div "Save Appointment" at bounding box center [389, 356] width 778 height 32
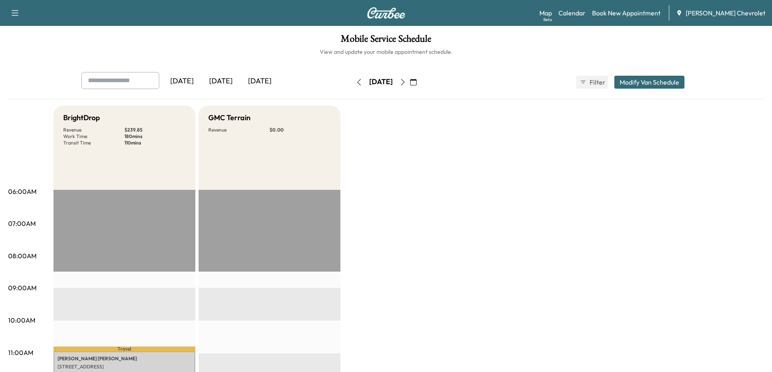
click at [222, 81] on div "[DATE]" at bounding box center [220, 81] width 39 height 19
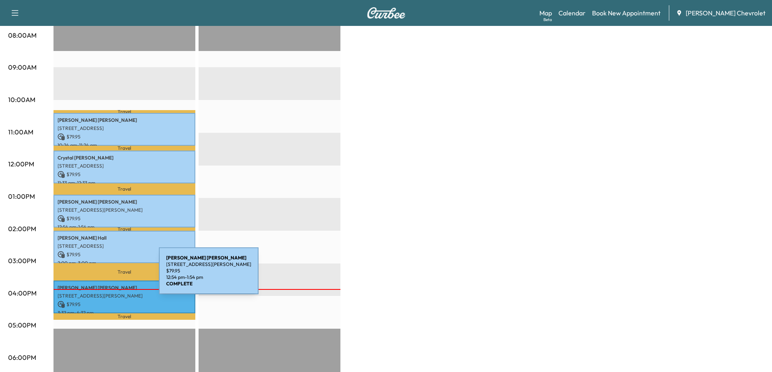
scroll to position [284, 0]
